Goal: Task Accomplishment & Management: Use online tool/utility

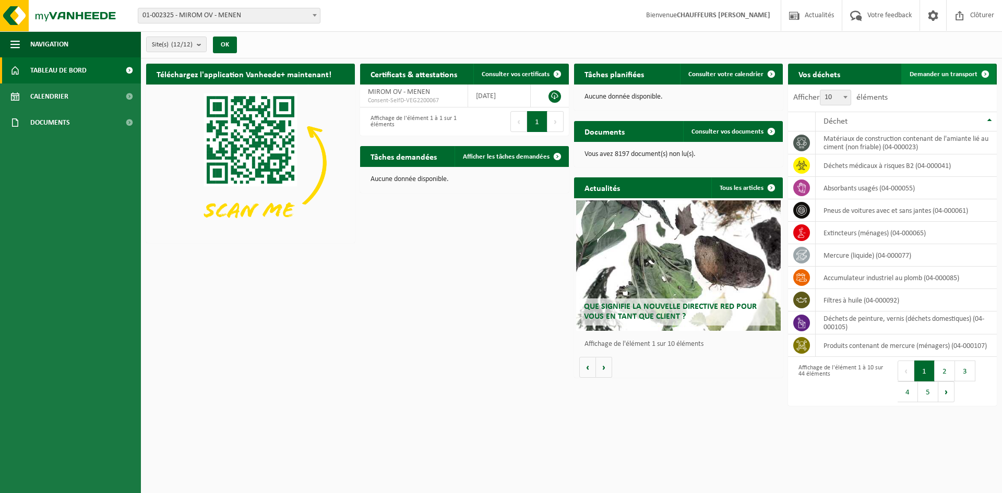
click at [957, 72] on span "Demander un transport" at bounding box center [944, 74] width 68 height 7
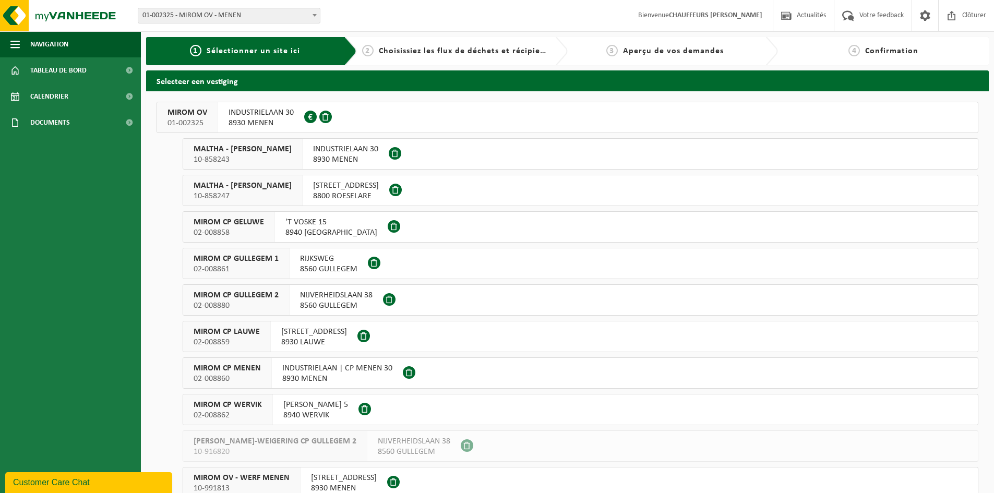
click at [184, 114] on span "MIROM OV" at bounding box center [188, 113] width 40 height 10
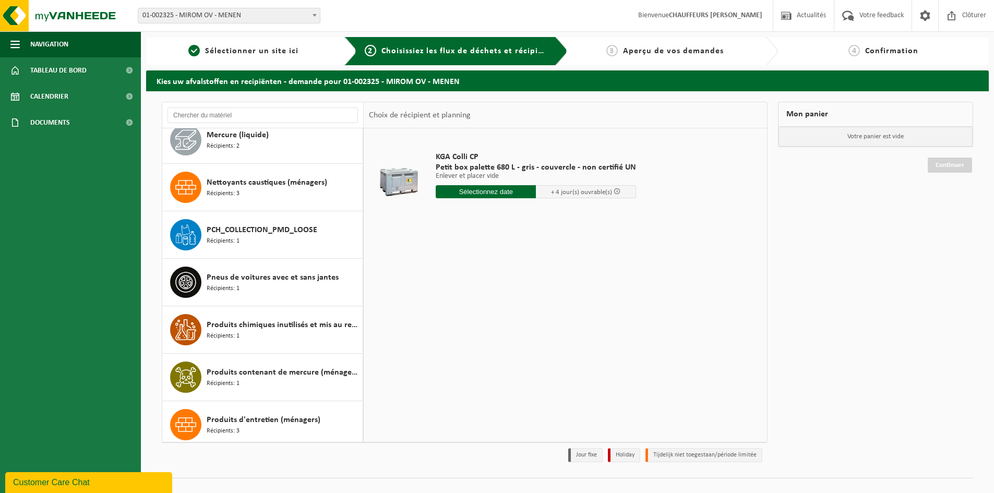
scroll to position [992, 0]
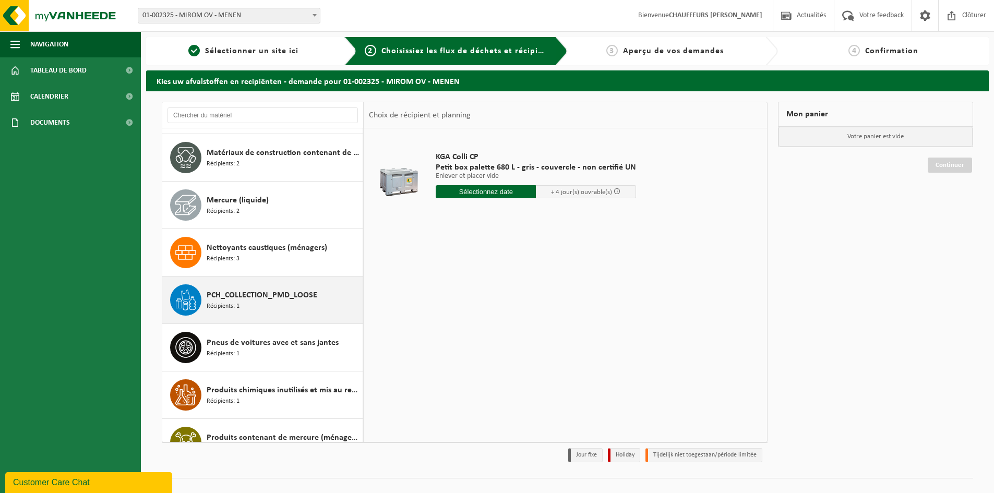
click at [245, 303] on div "PCH_COLLECTION_PMD_LOOSE Récipients: 1" at bounding box center [283, 299] width 153 height 31
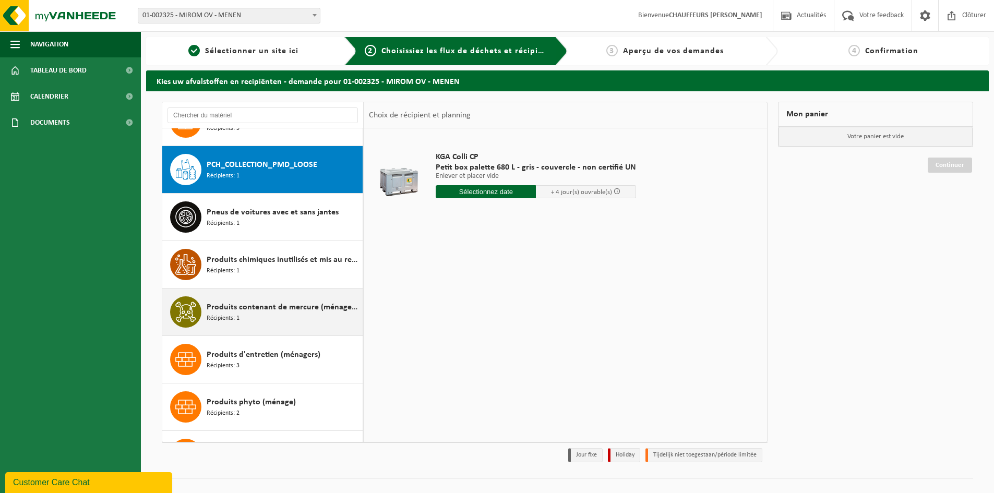
scroll to position [1140, 0]
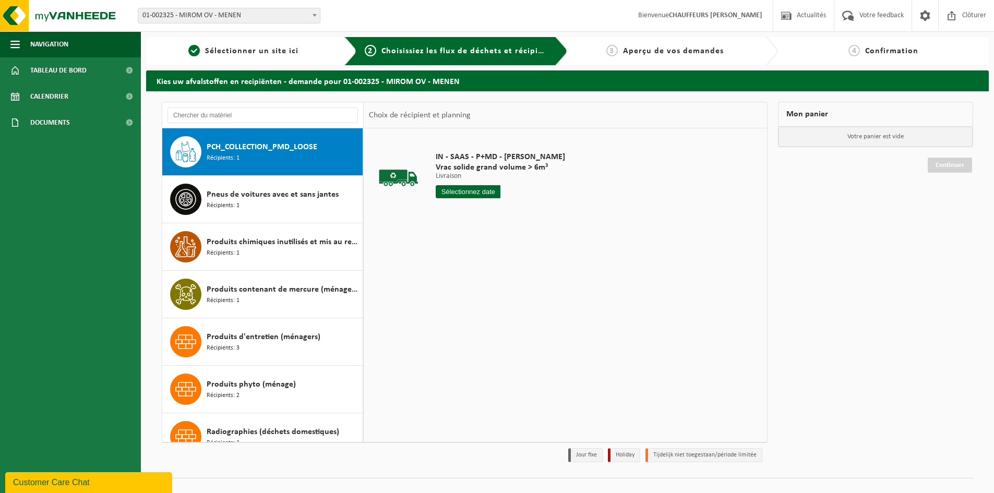
click at [468, 193] on input "text" at bounding box center [468, 191] width 65 height 13
click at [465, 287] on div "14" at bounding box center [464, 284] width 18 height 17
type input "à partir de 2025-10-14"
click at [491, 209] on input "2" at bounding box center [468, 211] width 65 height 14
click at [491, 209] on input "3" at bounding box center [468, 211] width 65 height 14
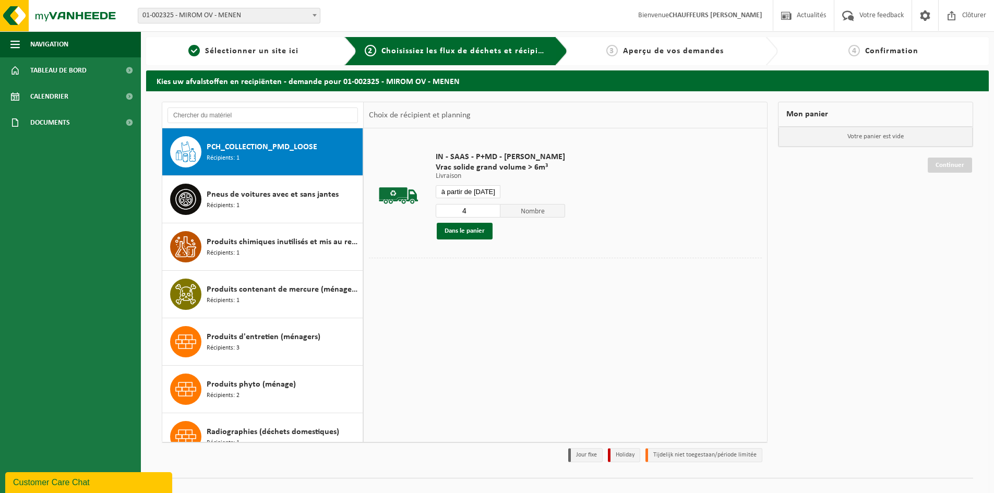
type input "4"
click at [491, 209] on input "4" at bounding box center [468, 211] width 65 height 14
click at [470, 232] on button "Dans le panier" at bounding box center [465, 231] width 56 height 17
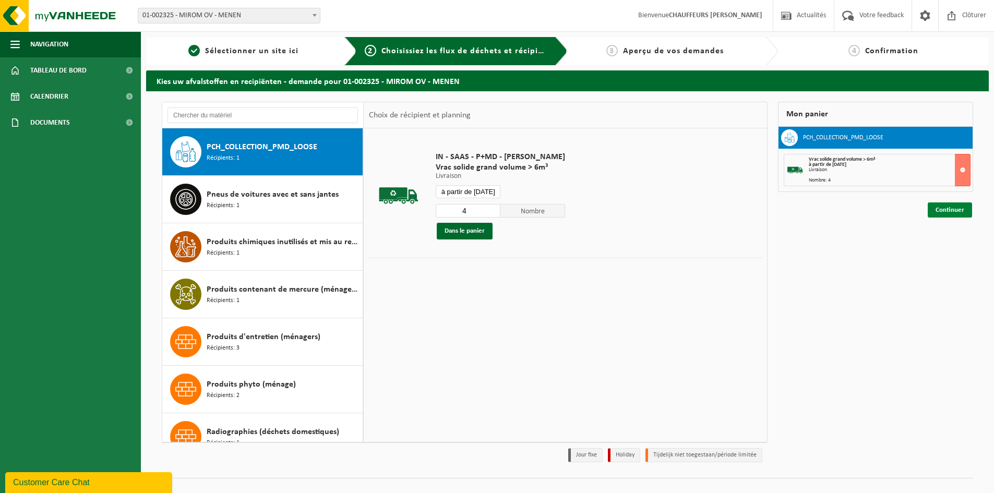
click at [948, 211] on link "Continuer" at bounding box center [950, 210] width 44 height 15
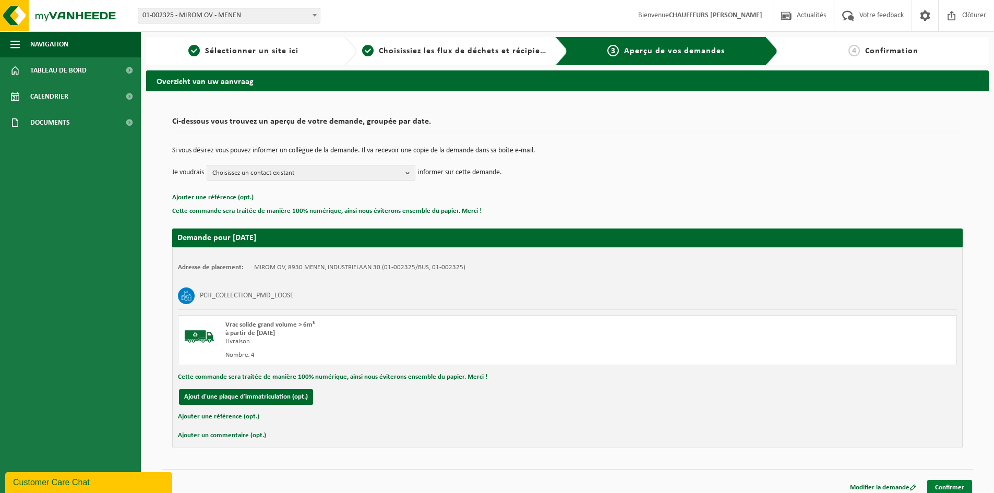
click at [956, 488] on link "Confirmer" at bounding box center [950, 487] width 45 height 15
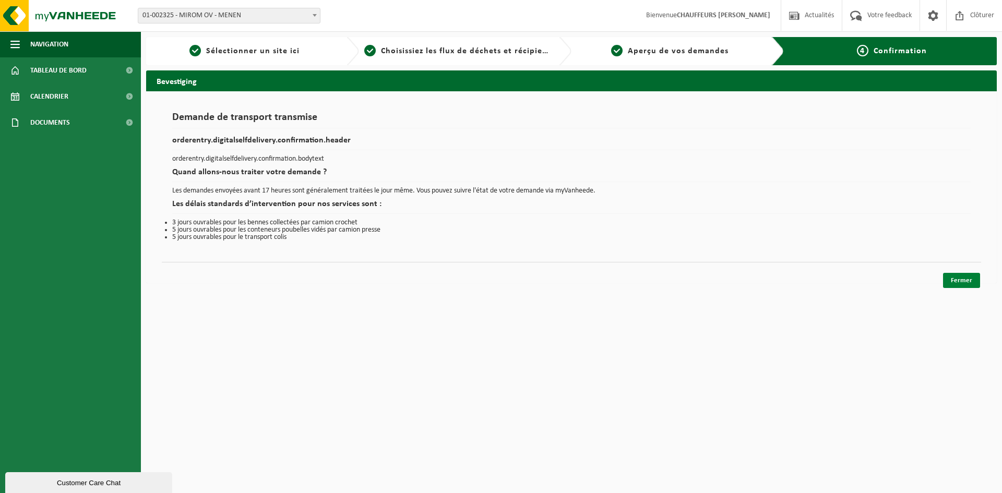
click at [965, 281] on link "Fermer" at bounding box center [961, 280] width 37 height 15
